Goal: Information Seeking & Learning: Learn about a topic

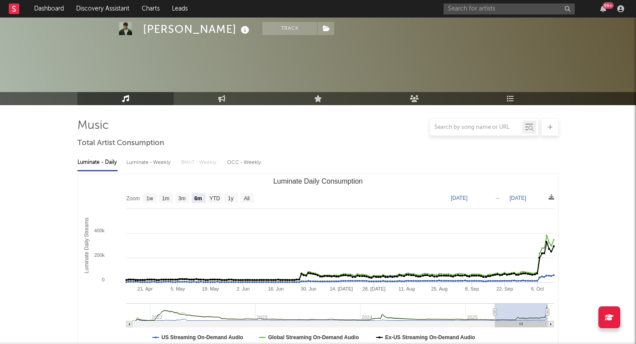
select select "6m"
select select "1w"
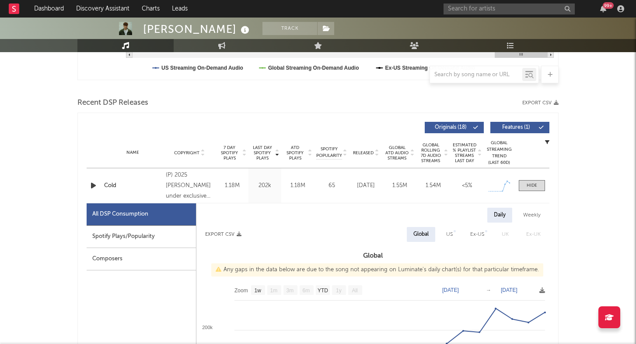
scroll to position [269, 0]
click at [18, 9] on rect at bounding box center [14, 9] width 11 height 11
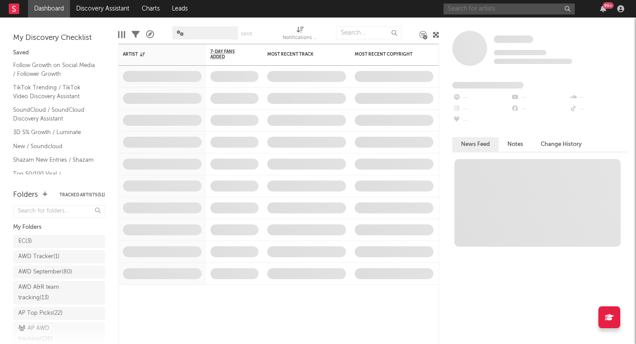
click at [495, 7] on input "text" at bounding box center [509, 9] width 131 height 11
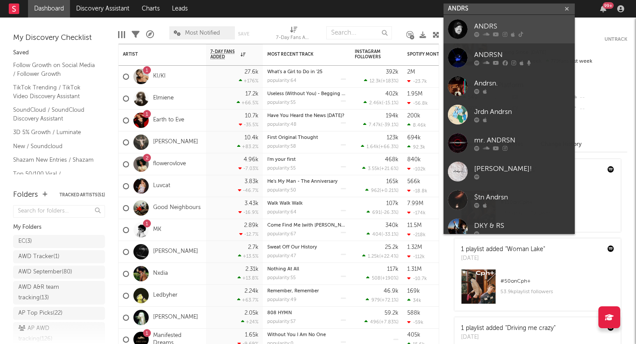
type input "ANDRS"
click at [492, 21] on div "ANDRS" at bounding box center [522, 26] width 96 height 11
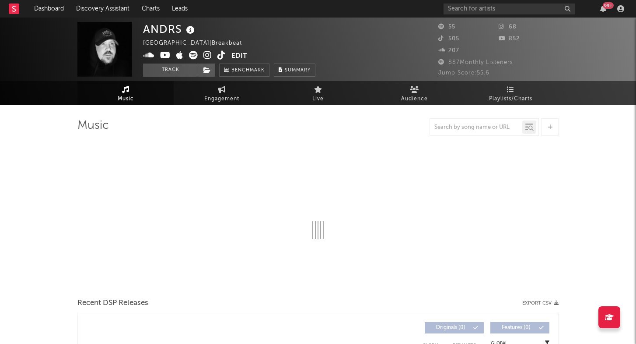
select select "1w"
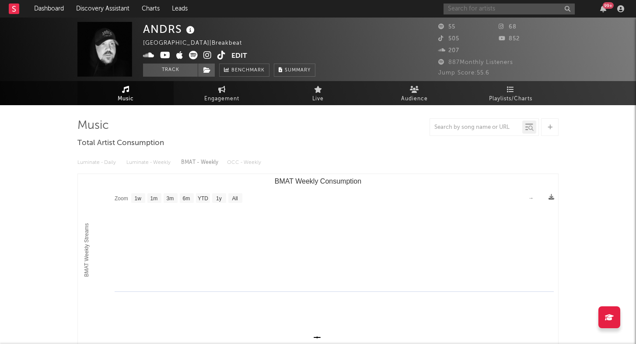
click at [469, 5] on input "text" at bounding box center [509, 9] width 131 height 11
type input ";"
type input ";uuda"
type input "l"
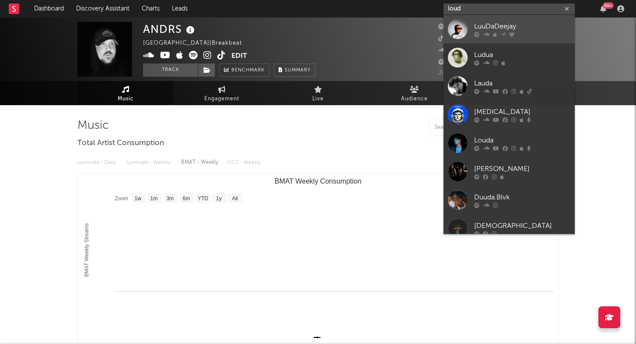
type input "loud"
click at [499, 25] on div "LuuDaDeejay" at bounding box center [522, 26] width 96 height 11
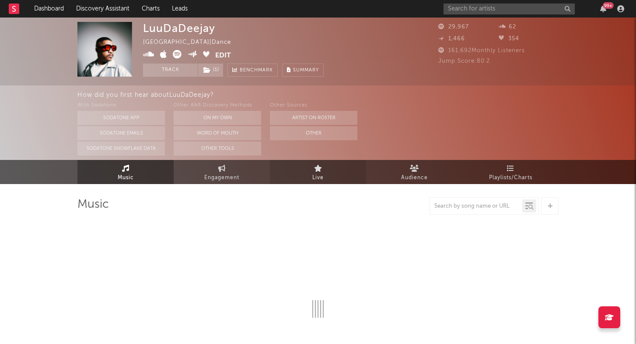
select select "1w"
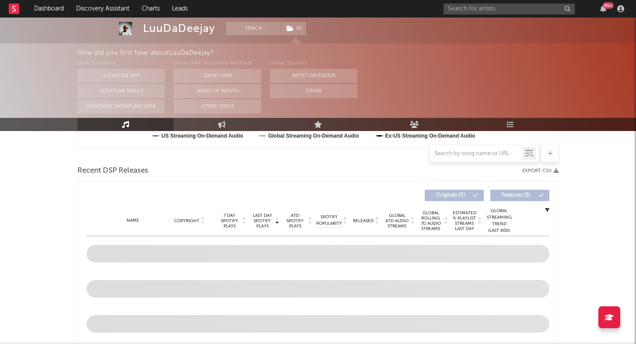
scroll to position [281, 0]
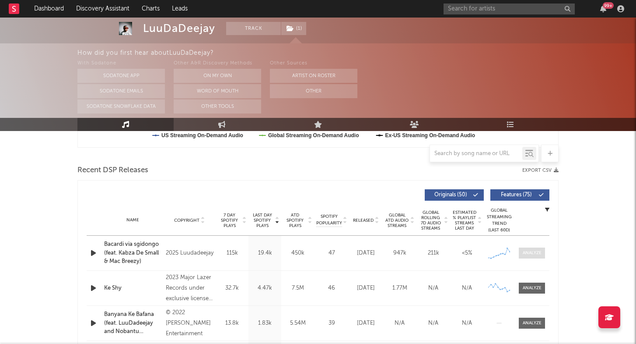
click at [534, 254] on div at bounding box center [532, 252] width 19 height 7
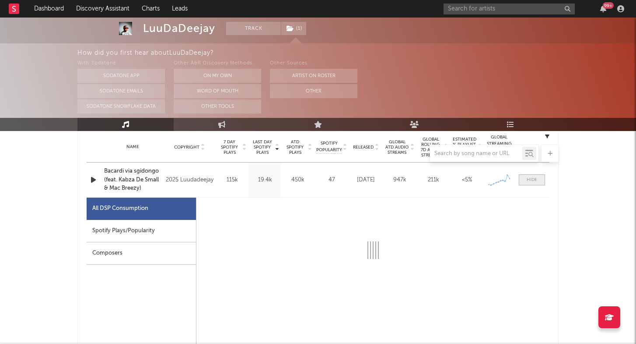
select select "1w"
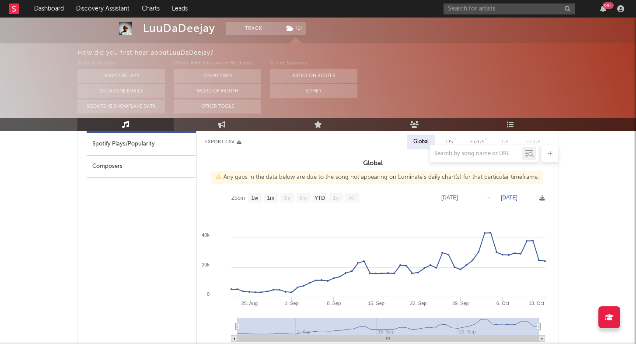
scroll to position [446, 0]
